Goal: Navigation & Orientation: Understand site structure

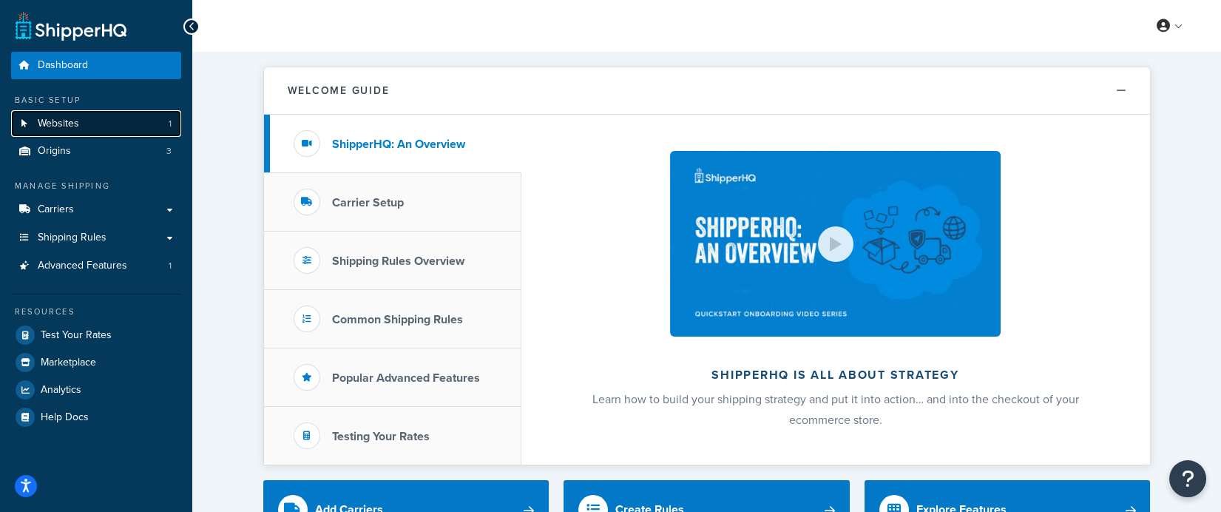
drag, startPoint x: 139, startPoint y: 128, endPoint x: 144, endPoint y: 135, distance: 8.4
click at [139, 128] on link "Websites 1" at bounding box center [96, 123] width 170 height 27
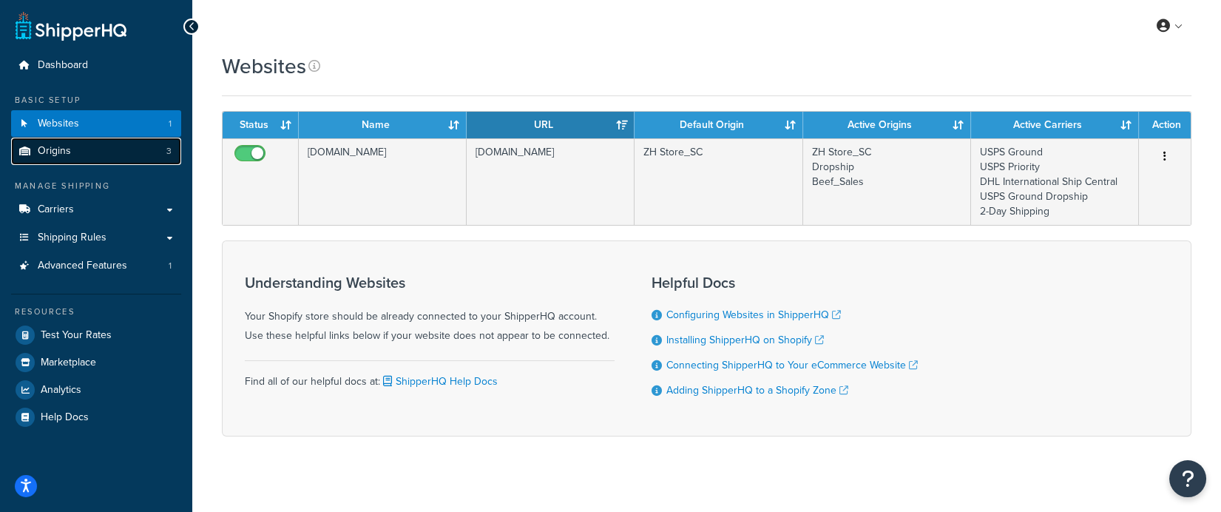
click at [124, 157] on link "Origins 3" at bounding box center [96, 151] width 170 height 27
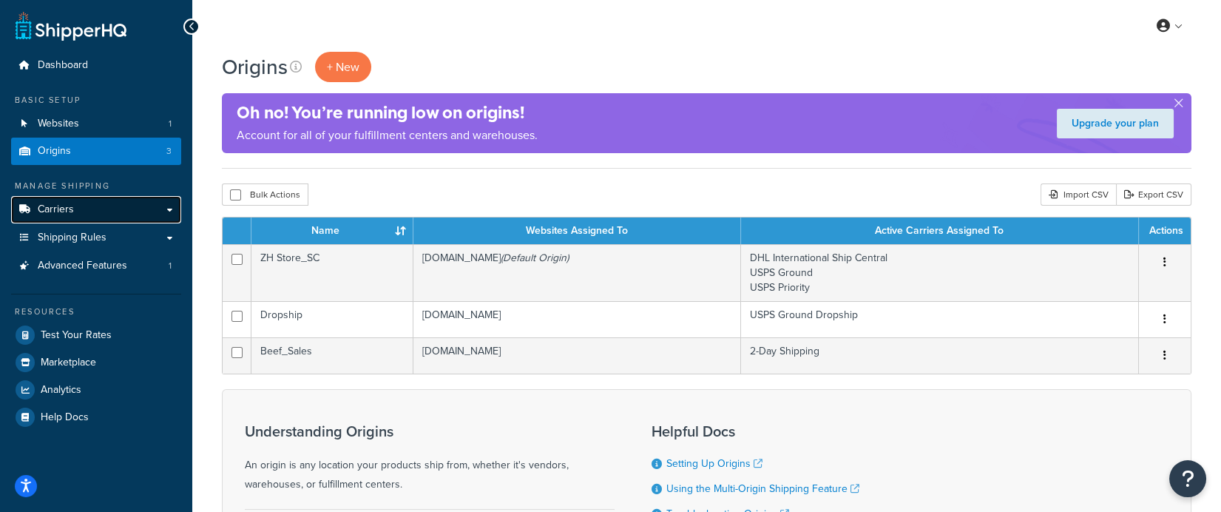
click at [88, 202] on link "Carriers" at bounding box center [96, 209] width 170 height 27
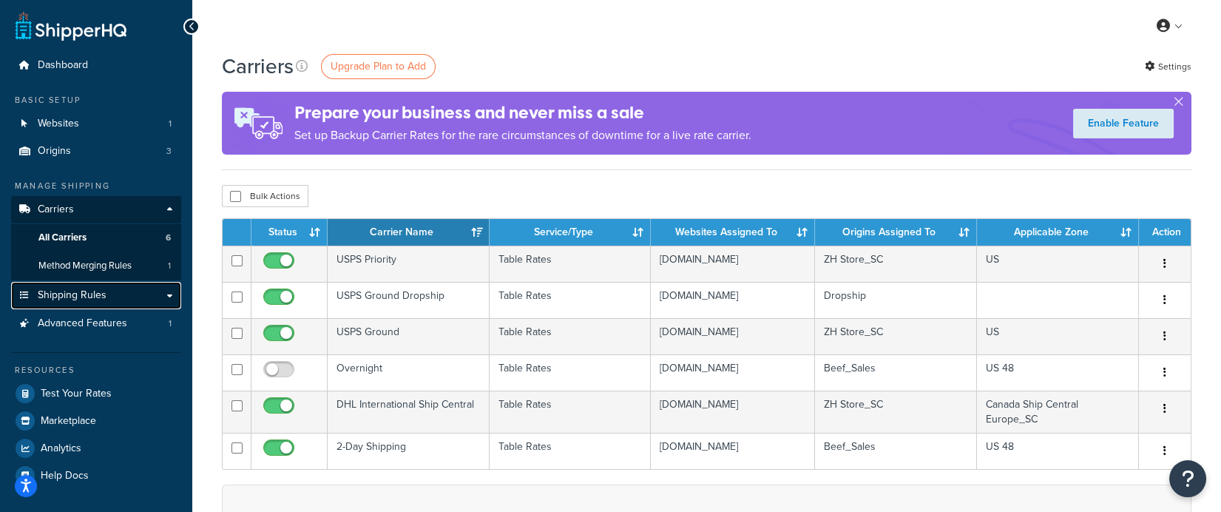
click at [68, 294] on span "Shipping Rules" at bounding box center [72, 295] width 69 height 13
